Goal: Book appointment/travel/reservation

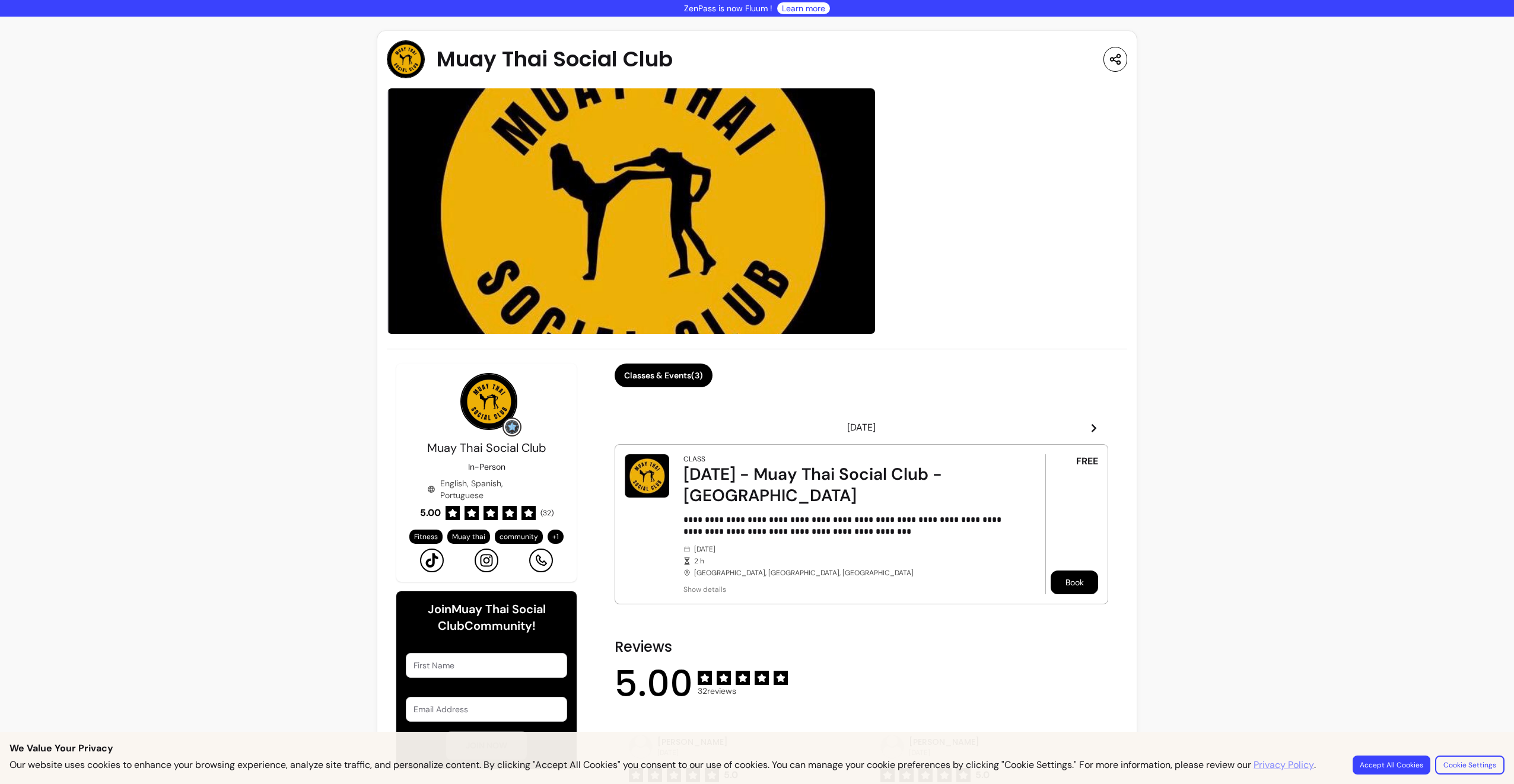
click at [864, 447] on button "Book" at bounding box center [1074, 583] width 47 height 24
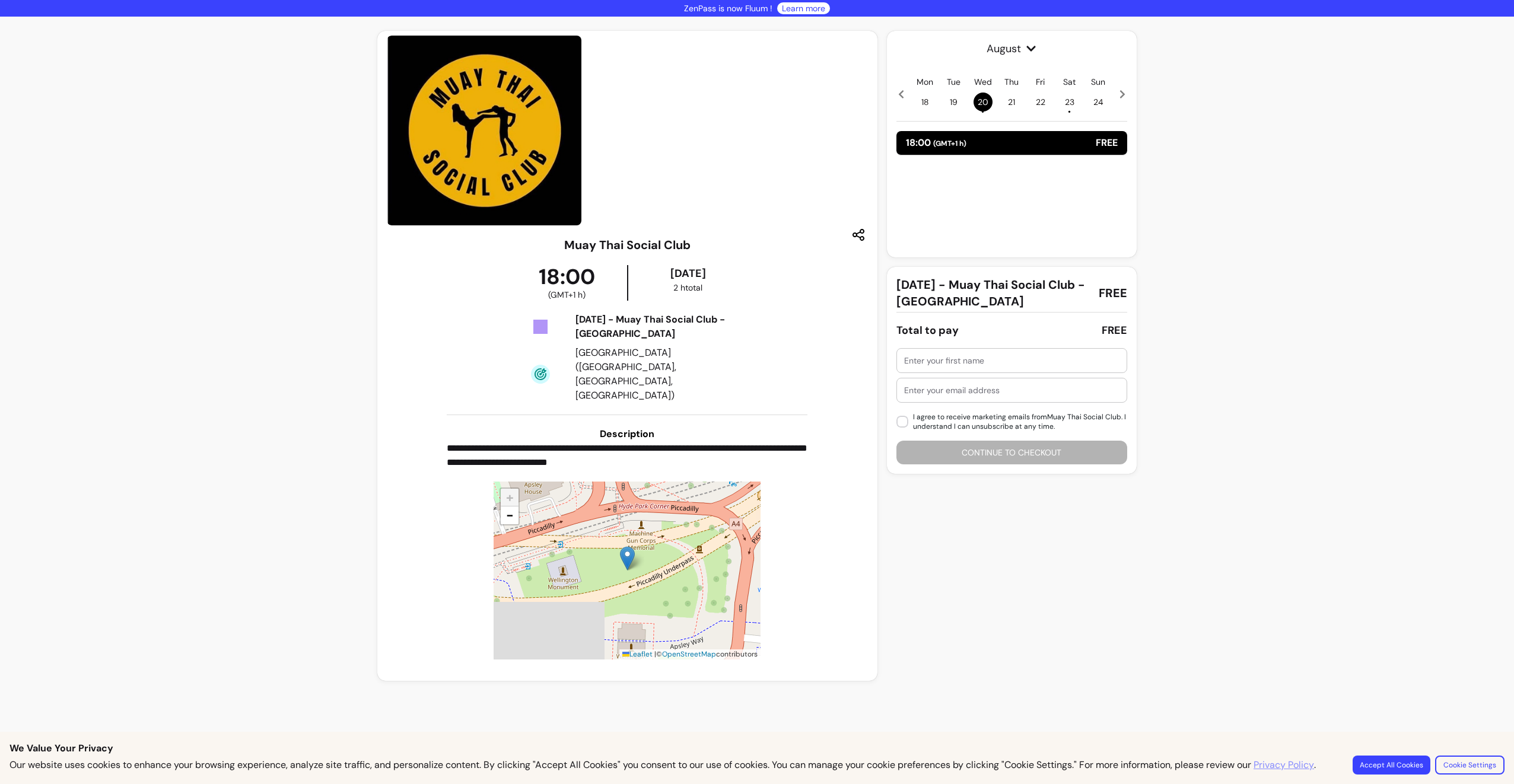
click at [864, 99] on span "21" at bounding box center [1012, 102] width 19 height 19
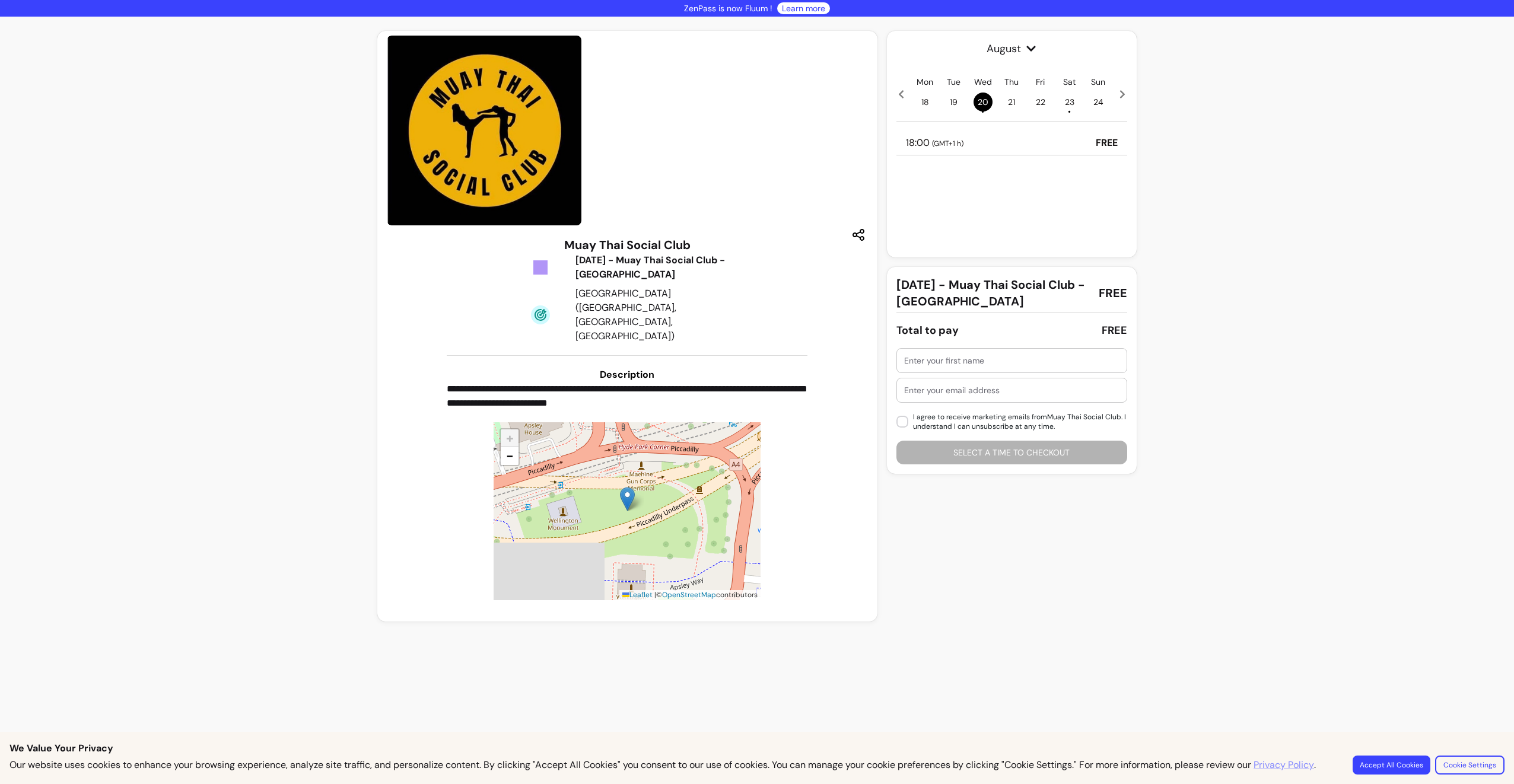
click at [864, 99] on div "Mon 18 Tue 19 Wed 20 • Thu 21 Fri 22 Sat 23 • Sun 24" at bounding box center [1012, 94] width 231 height 36
click at [864, 104] on span "21" at bounding box center [1012, 102] width 19 height 19
click at [864, 105] on span "22" at bounding box center [1041, 102] width 19 height 19
click at [864, 106] on span "23 •" at bounding box center [1070, 102] width 19 height 19
click at [864, 101] on span "24" at bounding box center [1098, 102] width 19 height 19
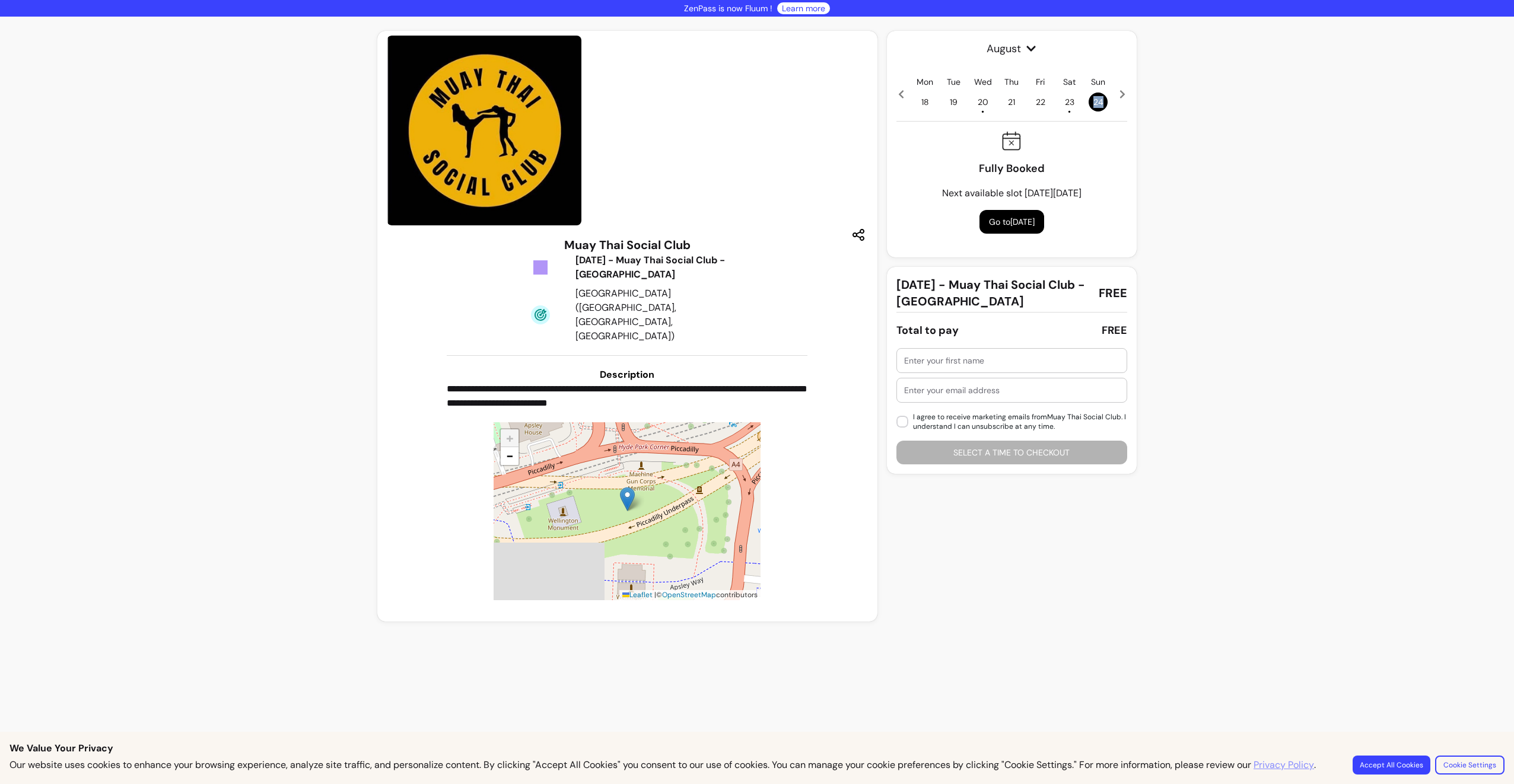
click at [864, 101] on span "24" at bounding box center [1098, 102] width 19 height 19
drag, startPoint x: 1097, startPoint y: 101, endPoint x: 1066, endPoint y: 101, distance: 31.0
click at [864, 101] on span "23 •" at bounding box center [1070, 102] width 19 height 19
click at [864, 102] on span "24" at bounding box center [1098, 102] width 19 height 19
click at [864, 101] on span "23 •" at bounding box center [1070, 102] width 19 height 19
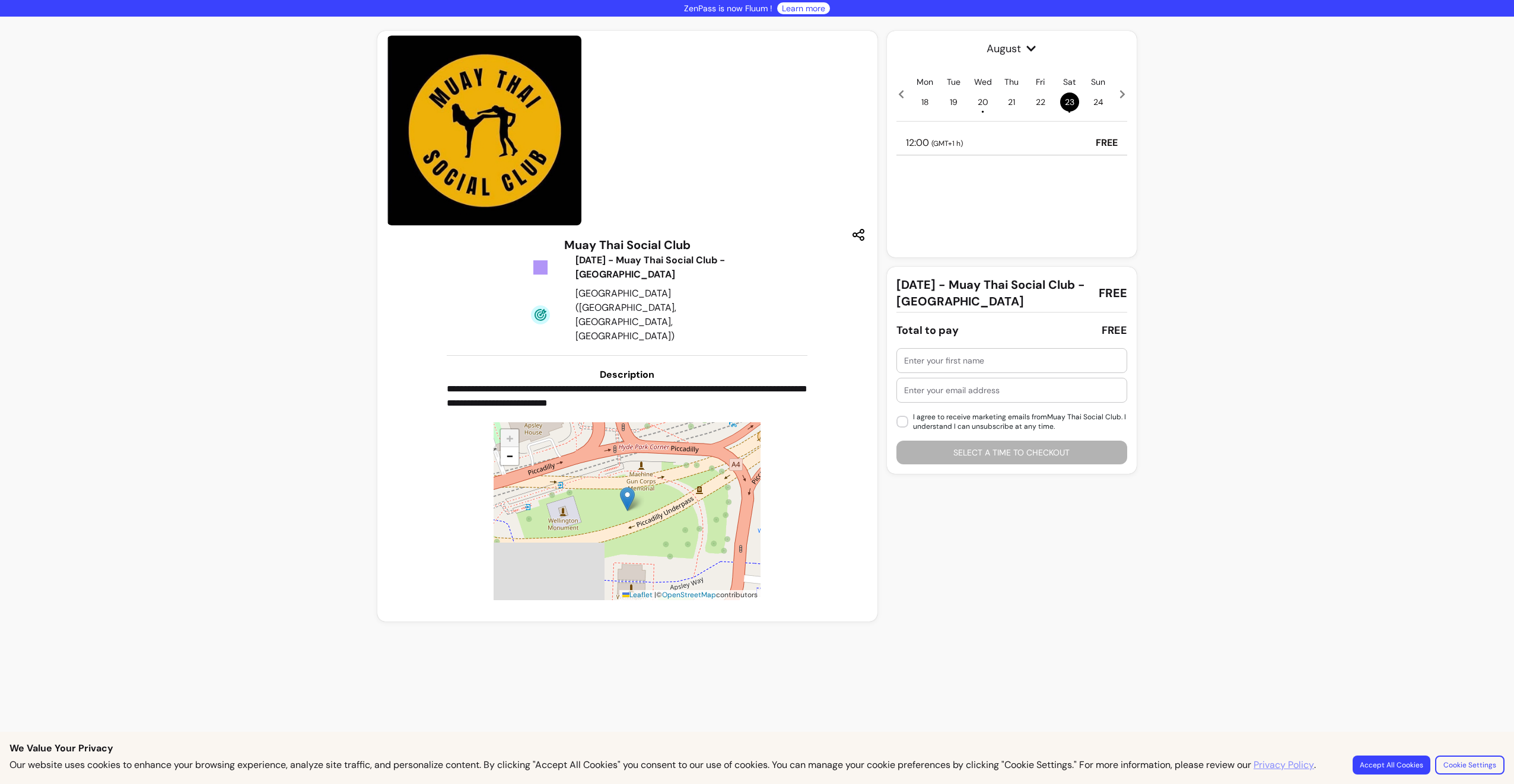
click at [864, 141] on p "FREE" at bounding box center [1107, 142] width 22 height 15
